Goal: Transaction & Acquisition: Purchase product/service

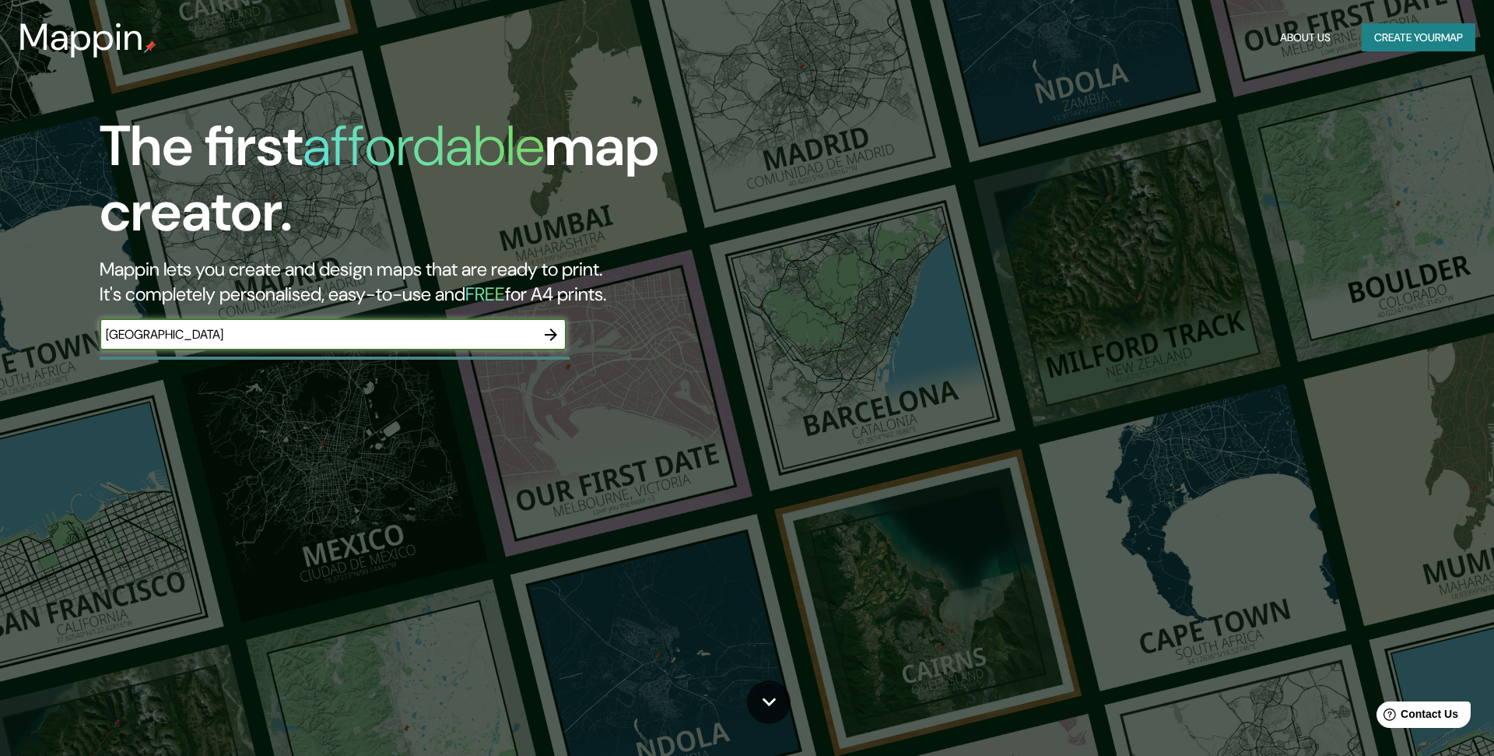
click at [559, 332] on icon "button" at bounding box center [551, 334] width 19 height 19
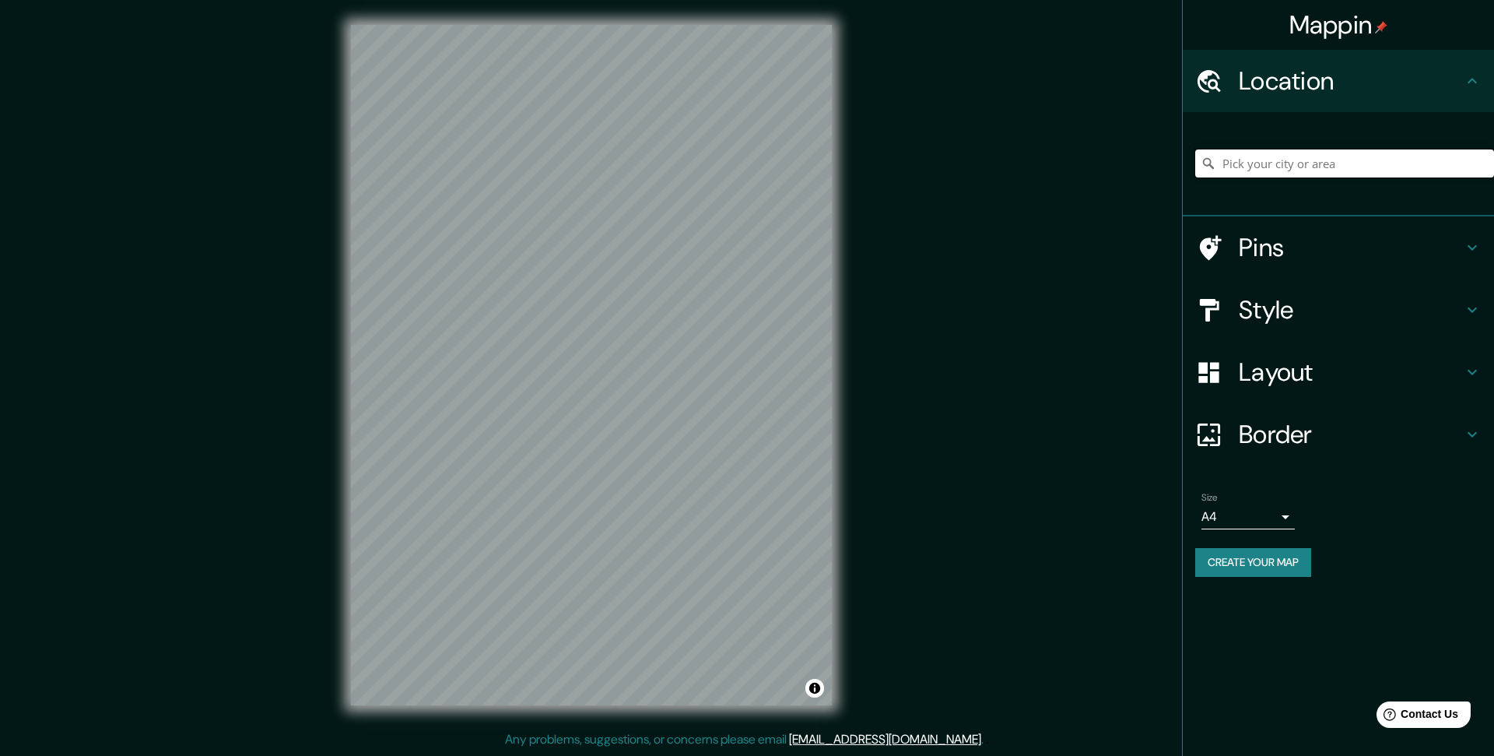
click at [1252, 168] on input "Pick your city or area" at bounding box center [1344, 163] width 299 height 28
paste input "17° 53' 33 N, 77° 38' 37" W"
click at [1252, 168] on input "[STREET_ADDRESS]" at bounding box center [1344, 163] width 299 height 28
paste input "17° 53' 33 N, 77° 38' 37" W"
click at [1262, 238] on h4 "Pins" at bounding box center [1351, 247] width 224 height 31
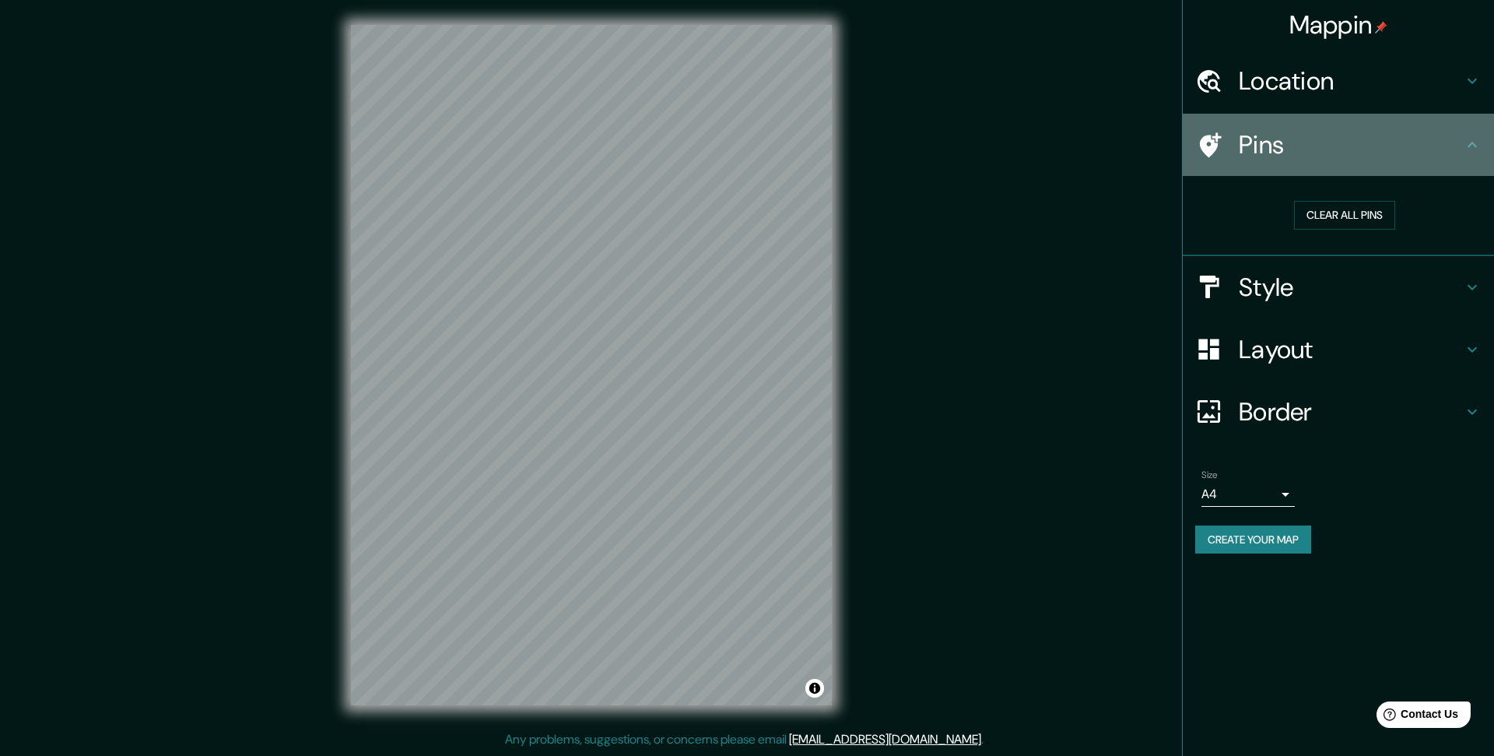
drag, startPoint x: 1480, startPoint y: 147, endPoint x: 1472, endPoint y: 148, distance: 7.8
click at [1479, 147] on icon at bounding box center [1472, 144] width 19 height 19
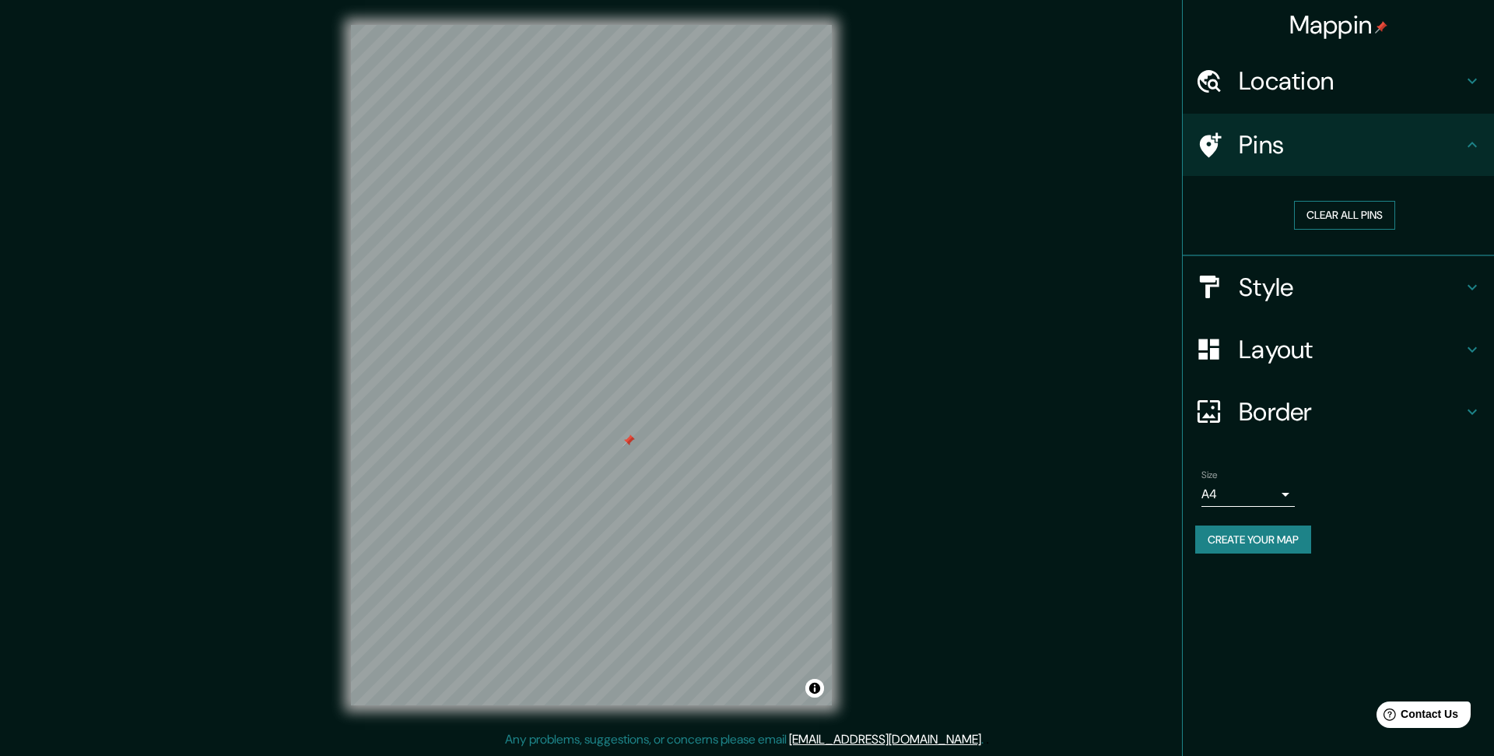
click at [1324, 211] on button "Clear all pins" at bounding box center [1344, 215] width 101 height 29
click at [1446, 79] on h4 "Location" at bounding box center [1351, 80] width 224 height 31
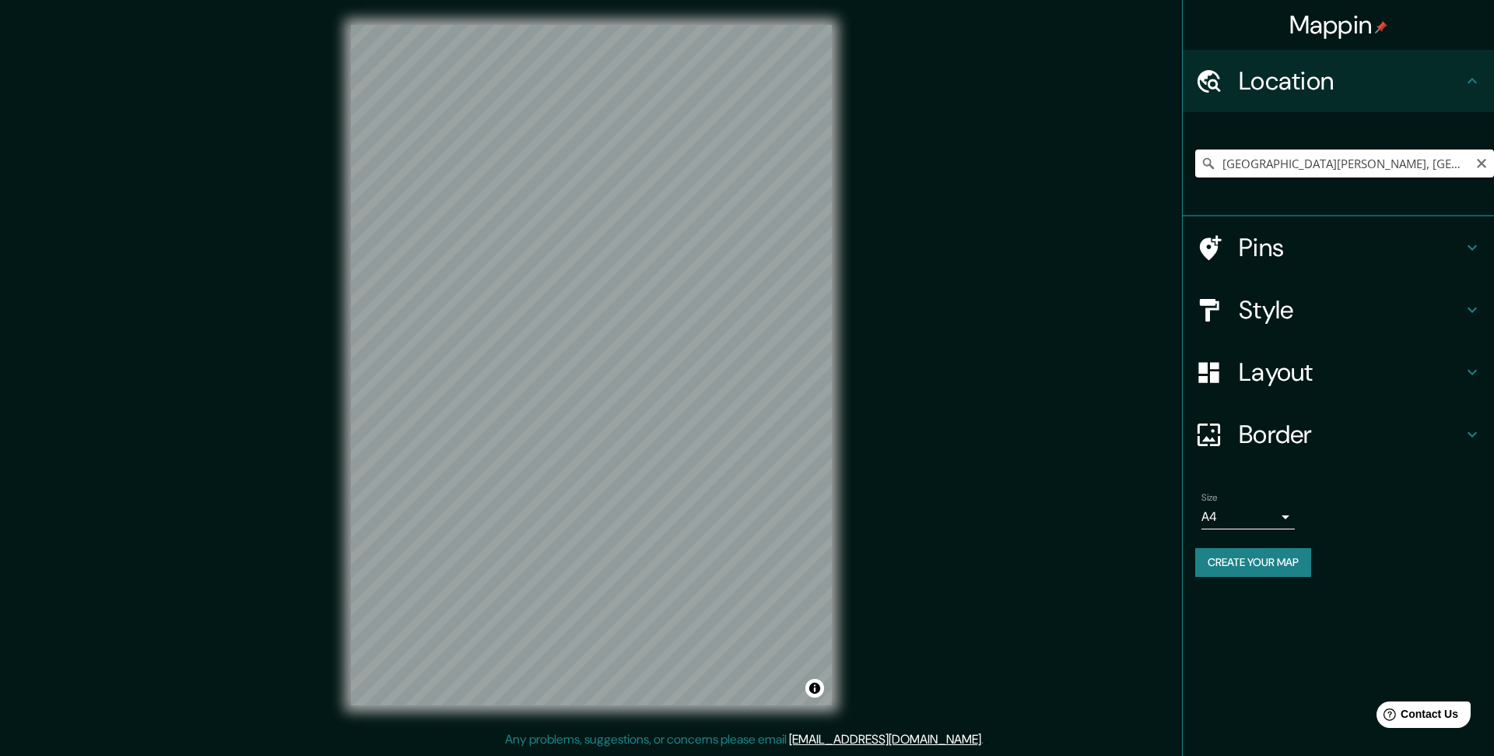
drag, startPoint x: 1225, startPoint y: 167, endPoint x: 1238, endPoint y: 170, distance: 13.6
click at [1225, 167] on input "[GEOGRAPHIC_DATA][PERSON_NAME], [GEOGRAPHIC_DATA]" at bounding box center [1344, 163] width 299 height 28
paste input "17° 53' 33 N, 77° 38' 37" W"
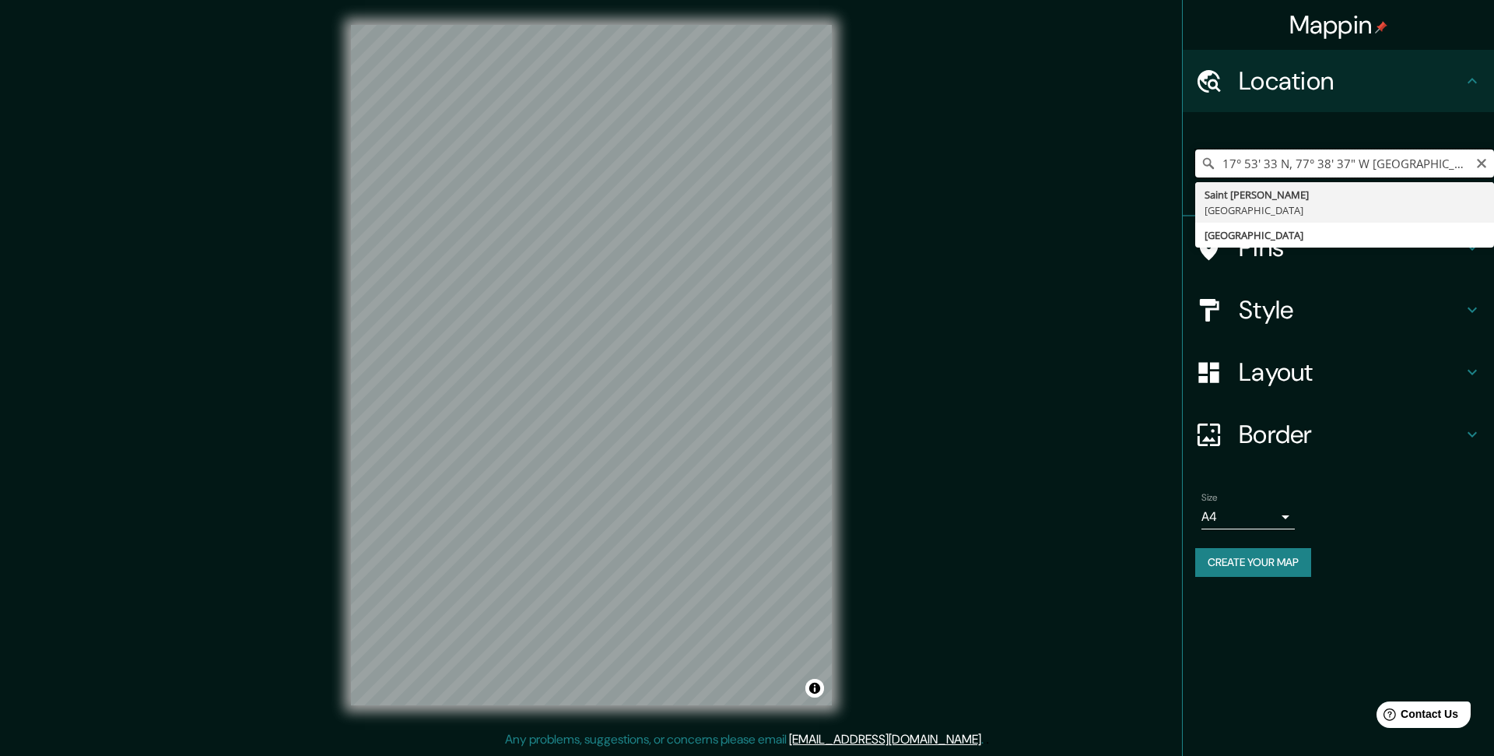
type input "[GEOGRAPHIC_DATA][PERSON_NAME], [GEOGRAPHIC_DATA]"
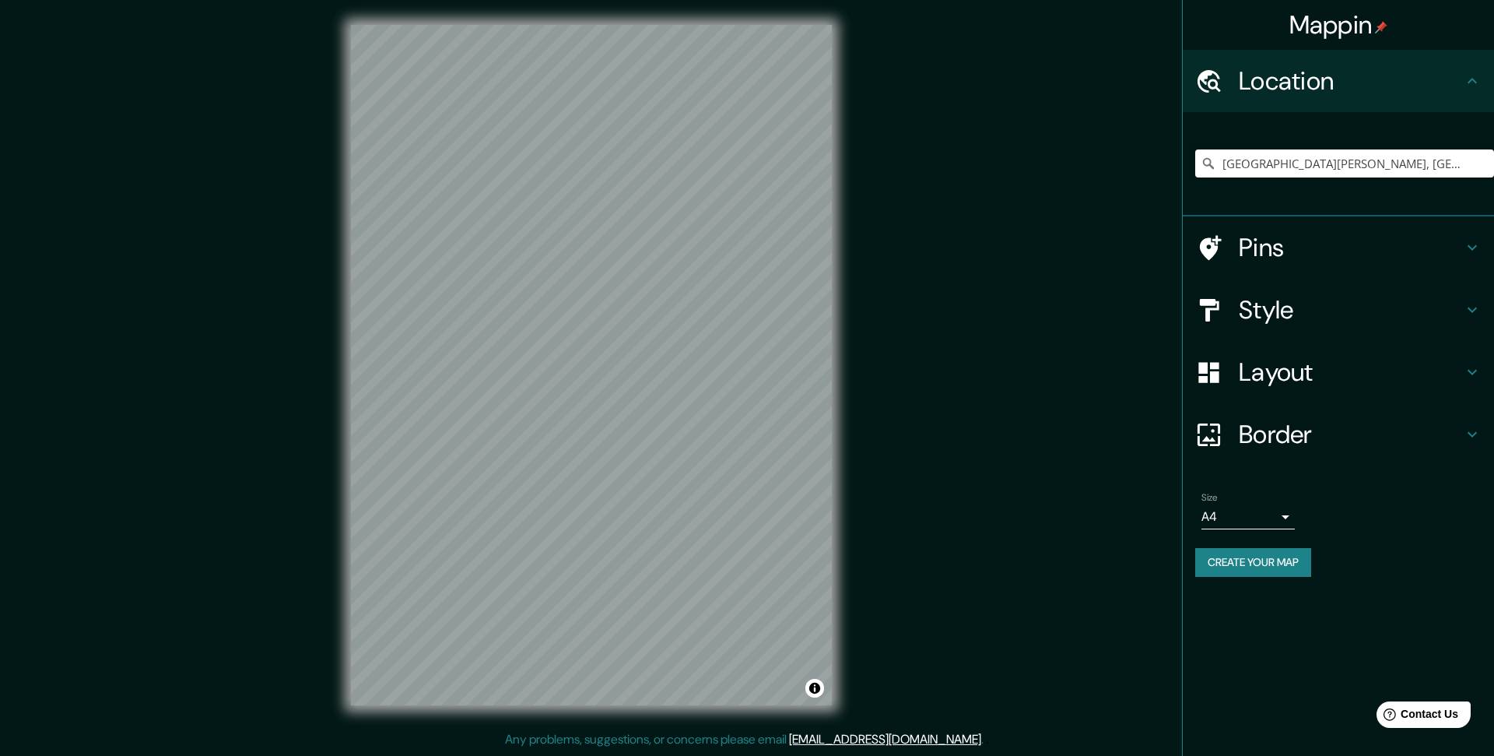
click at [1256, 243] on h4 "Pins" at bounding box center [1351, 247] width 224 height 31
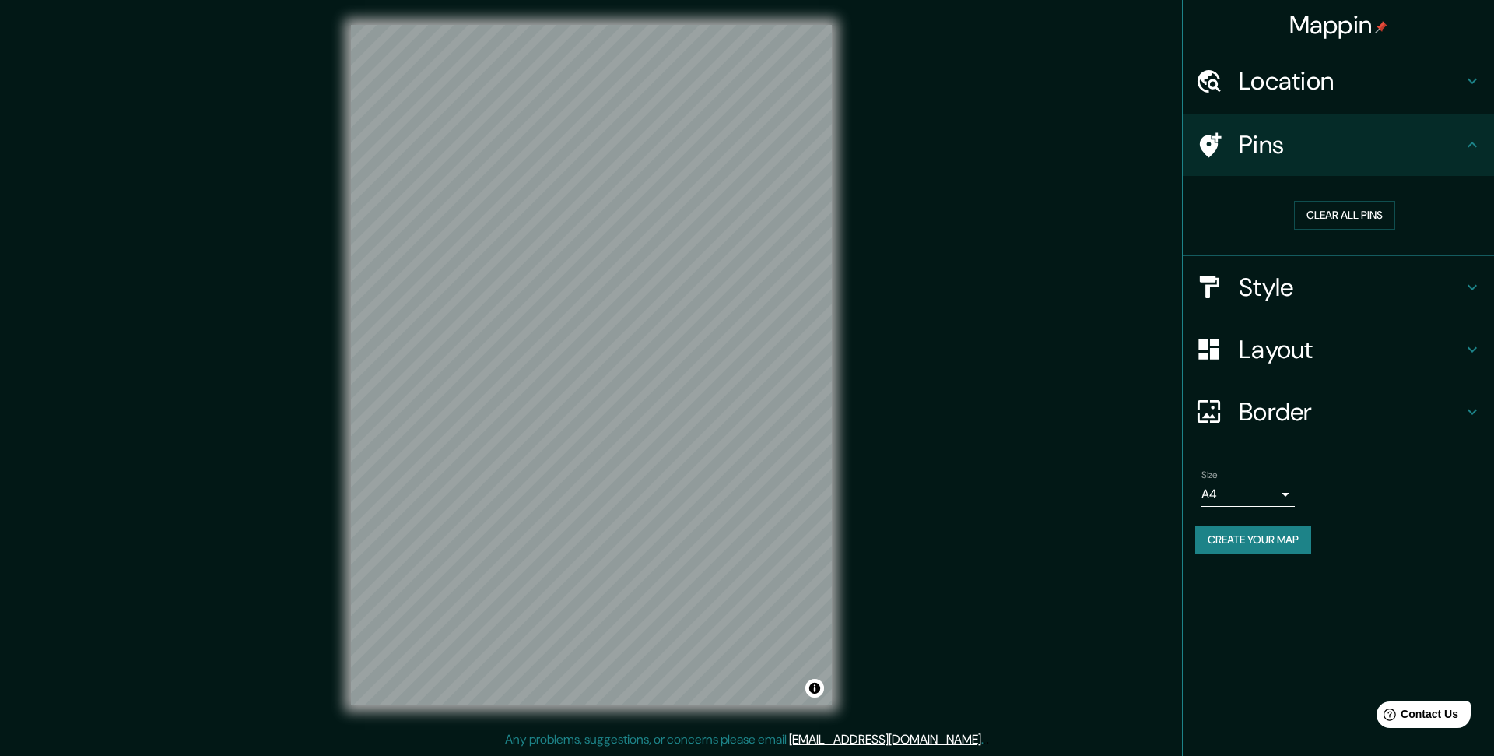
click at [1275, 280] on h4 "Style" at bounding box center [1351, 287] width 224 height 31
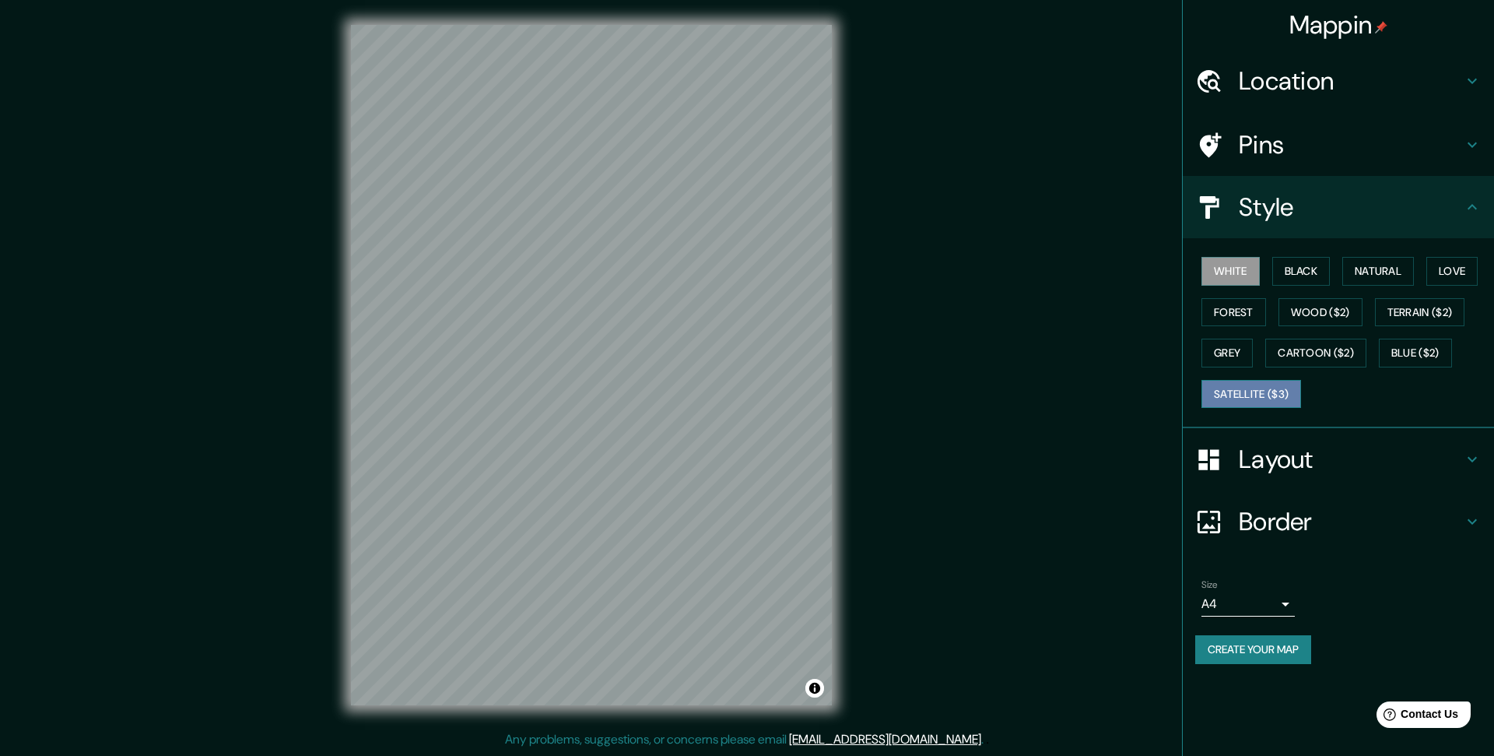
click at [1264, 391] on button "Satellite ($3)" at bounding box center [1252, 394] width 100 height 29
click at [1398, 309] on button "Terrain ($2)" at bounding box center [1420, 312] width 90 height 29
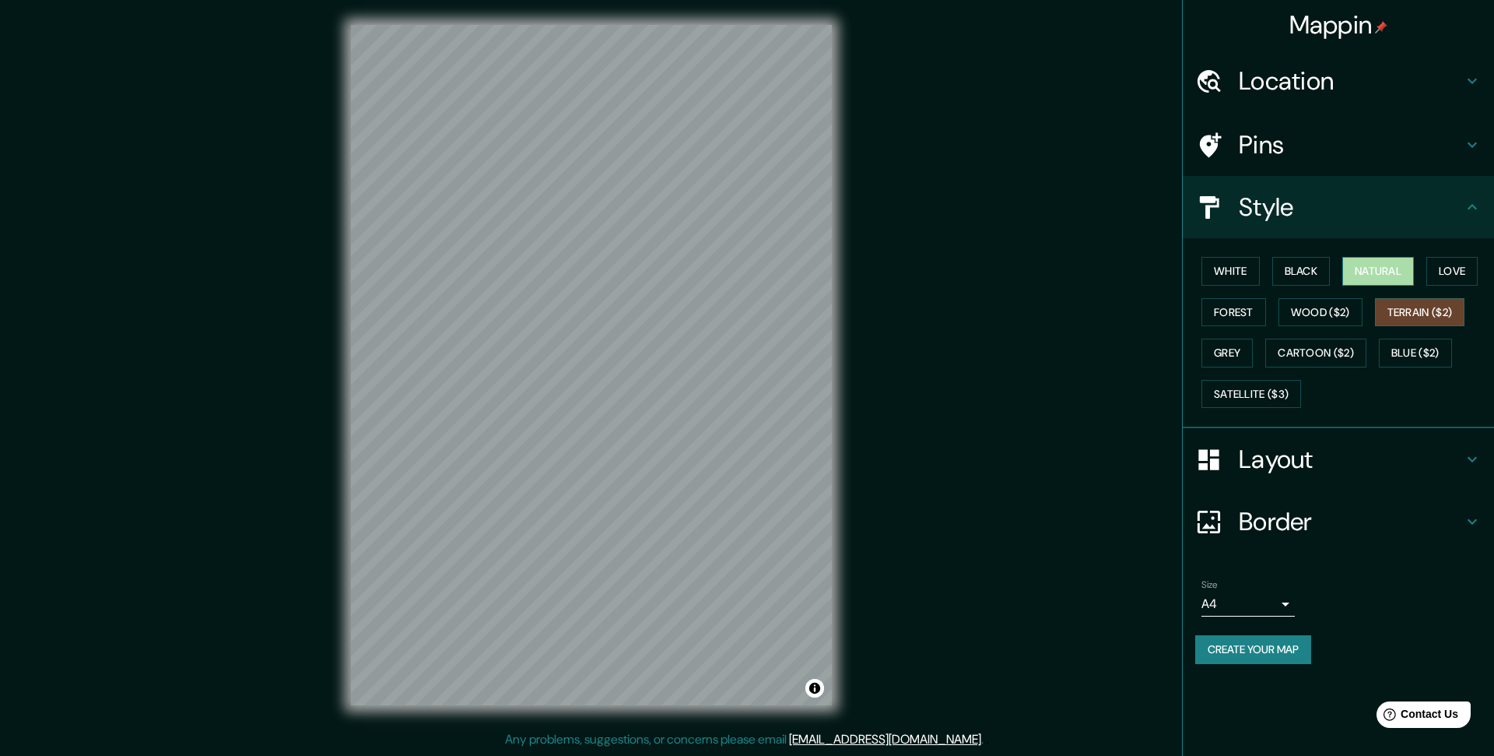
click at [1380, 280] on button "Natural" at bounding box center [1378, 271] width 72 height 29
click at [1444, 268] on button "Love" at bounding box center [1451, 271] width 51 height 29
click at [1303, 312] on button "Wood ($2)" at bounding box center [1321, 312] width 84 height 29
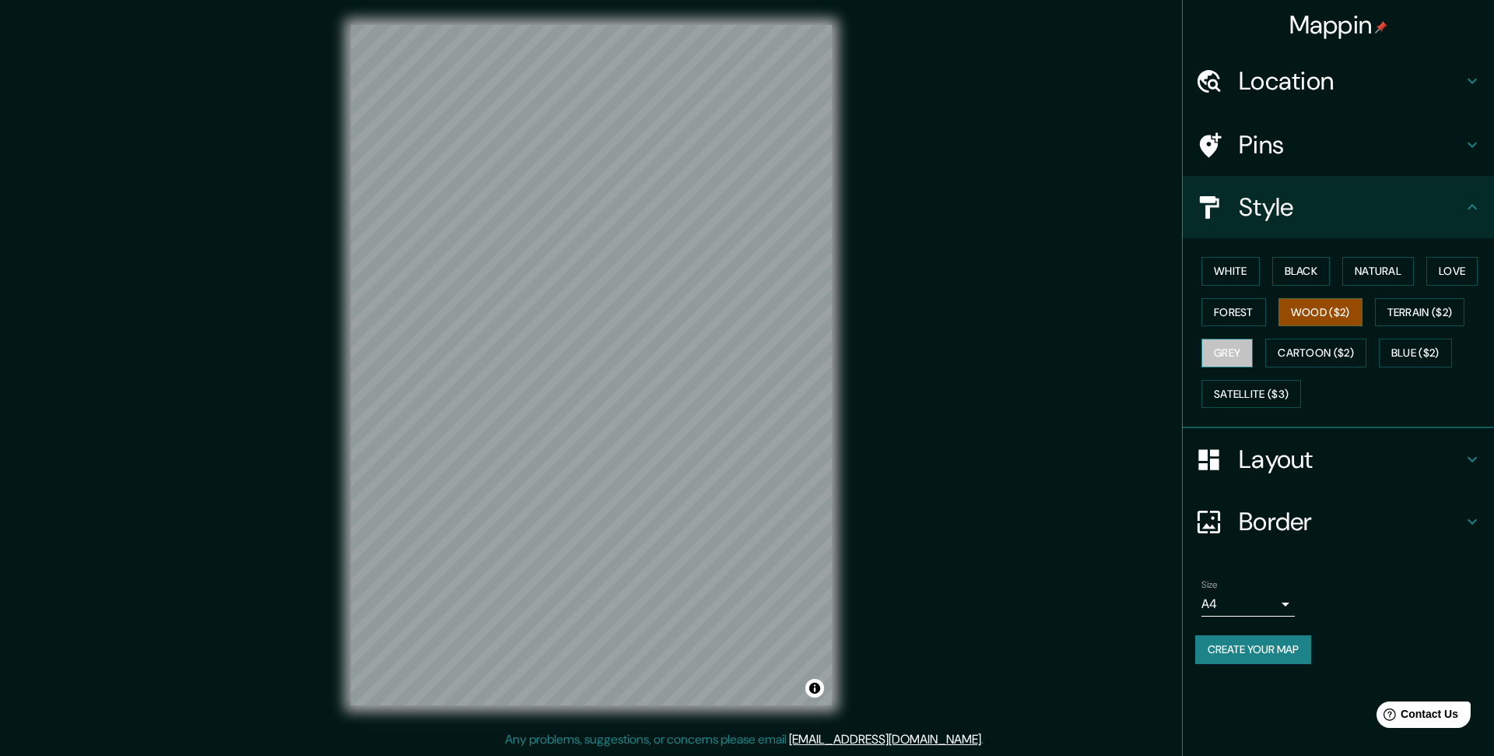
click at [1240, 346] on button "Grey" at bounding box center [1227, 353] width 51 height 29
click at [1402, 312] on button "Terrain ($2)" at bounding box center [1420, 312] width 90 height 29
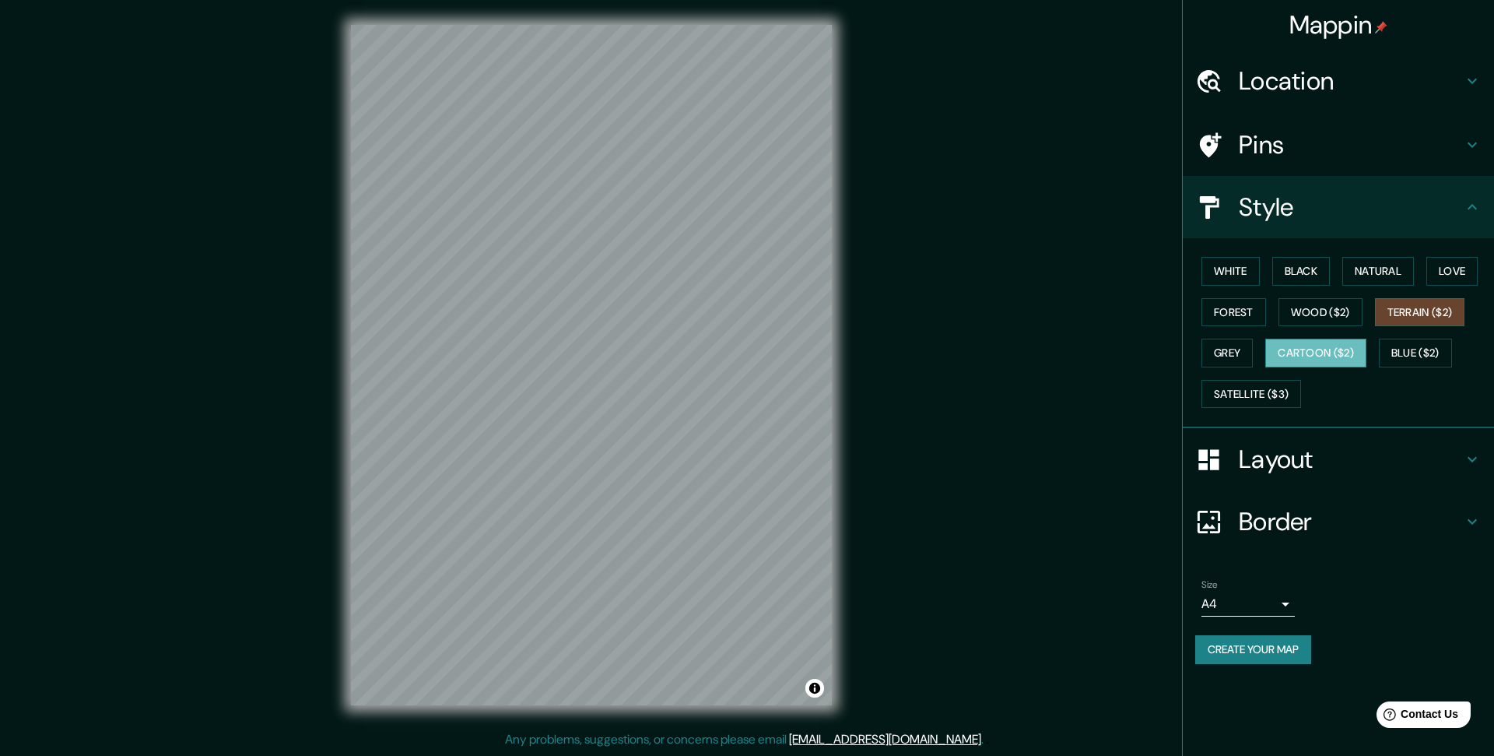
click at [1331, 350] on button "Cartoon ($2)" at bounding box center [1315, 353] width 101 height 29
click at [1398, 346] on button "Blue ($2)" at bounding box center [1415, 353] width 73 height 29
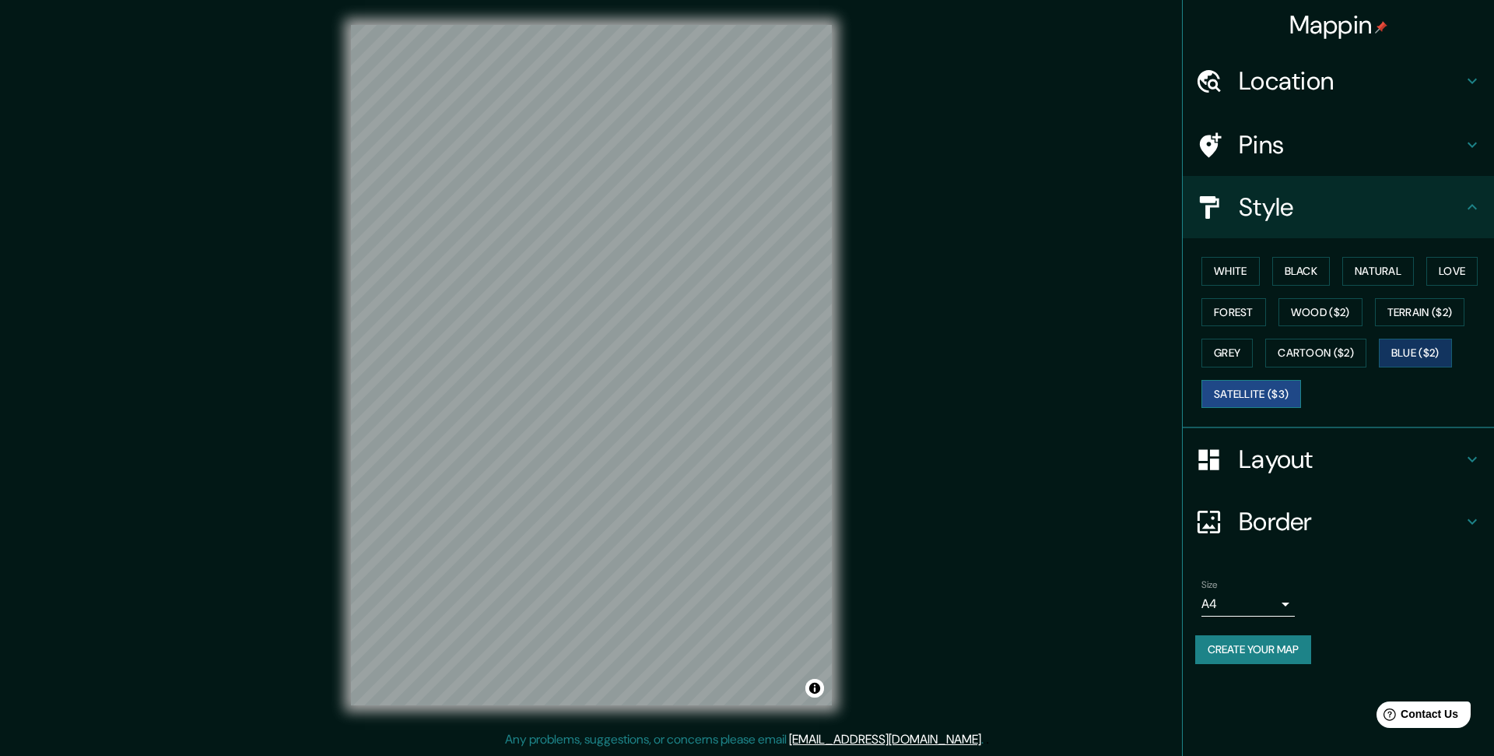
click at [1290, 388] on button "Satellite ($3)" at bounding box center [1252, 394] width 100 height 29
click at [1414, 314] on button "Terrain ($2)" at bounding box center [1420, 312] width 90 height 29
click at [114, 134] on div "Mappin Location [GEOGRAPHIC_DATA][PERSON_NAME], [GEOGRAPHIC_DATA] [GEOGRAPHIC_D…" at bounding box center [747, 377] width 1494 height 755
